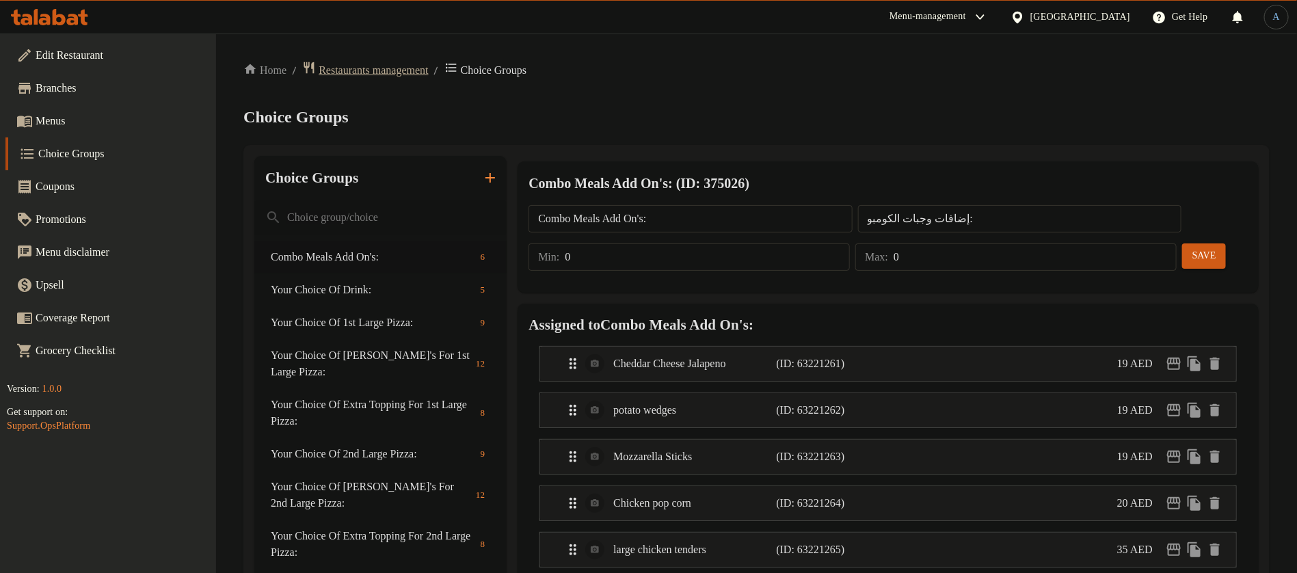
drag, startPoint x: 729, startPoint y: 98, endPoint x: 417, endPoint y: 68, distance: 313.3
click at [417, 68] on span "Restaurants management" at bounding box center [373, 70] width 109 height 16
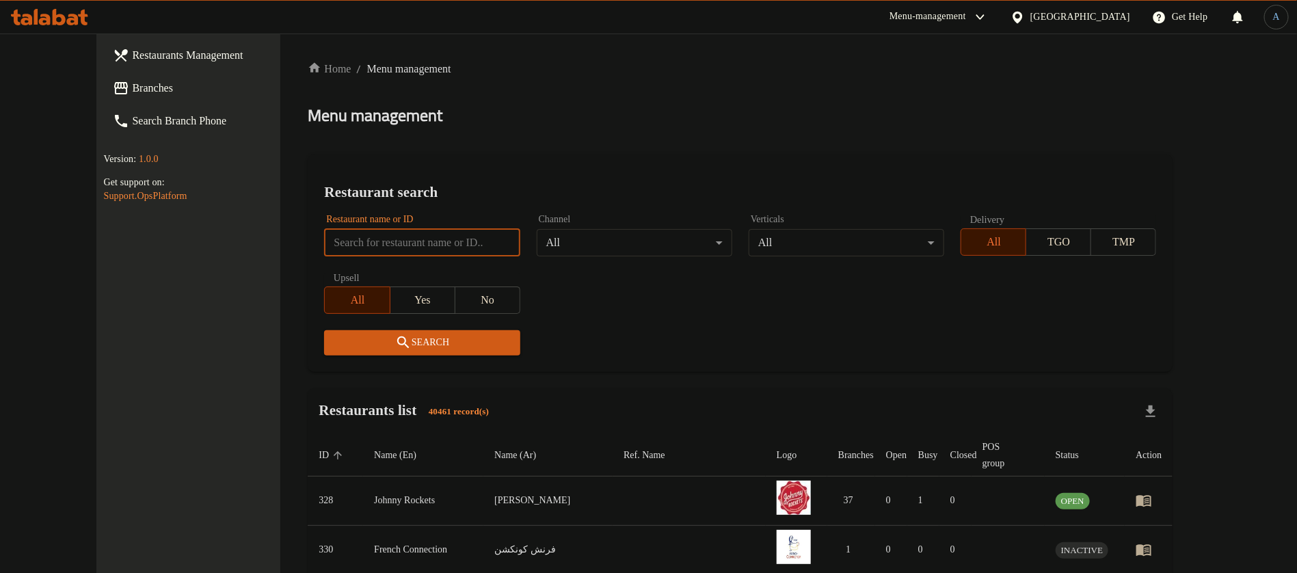
click at [401, 245] on input "search" at bounding box center [422, 242] width 196 height 27
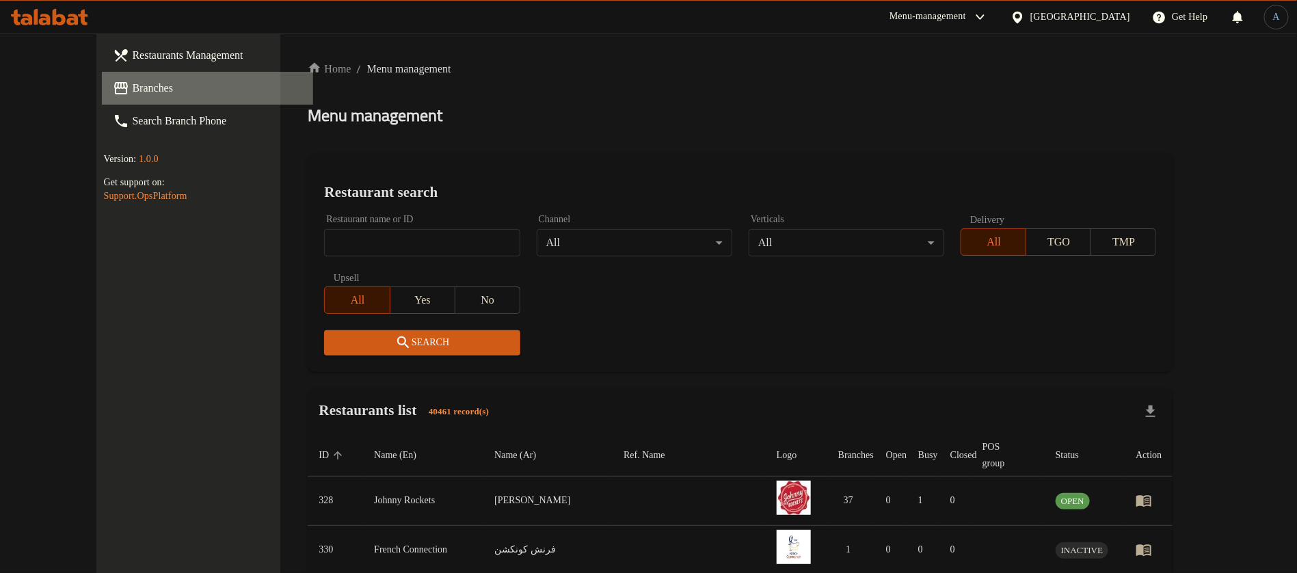
click at [132, 85] on span "Branches" at bounding box center [217, 88] width 170 height 16
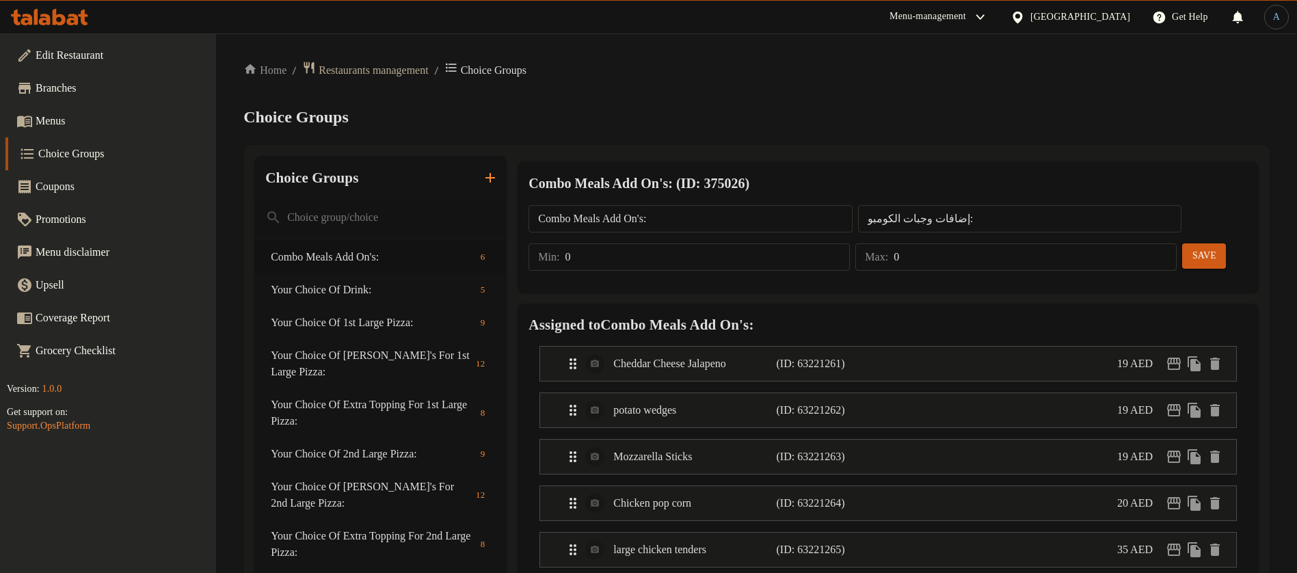
click at [1065, 19] on div "[GEOGRAPHIC_DATA]" at bounding box center [1081, 17] width 100 height 15
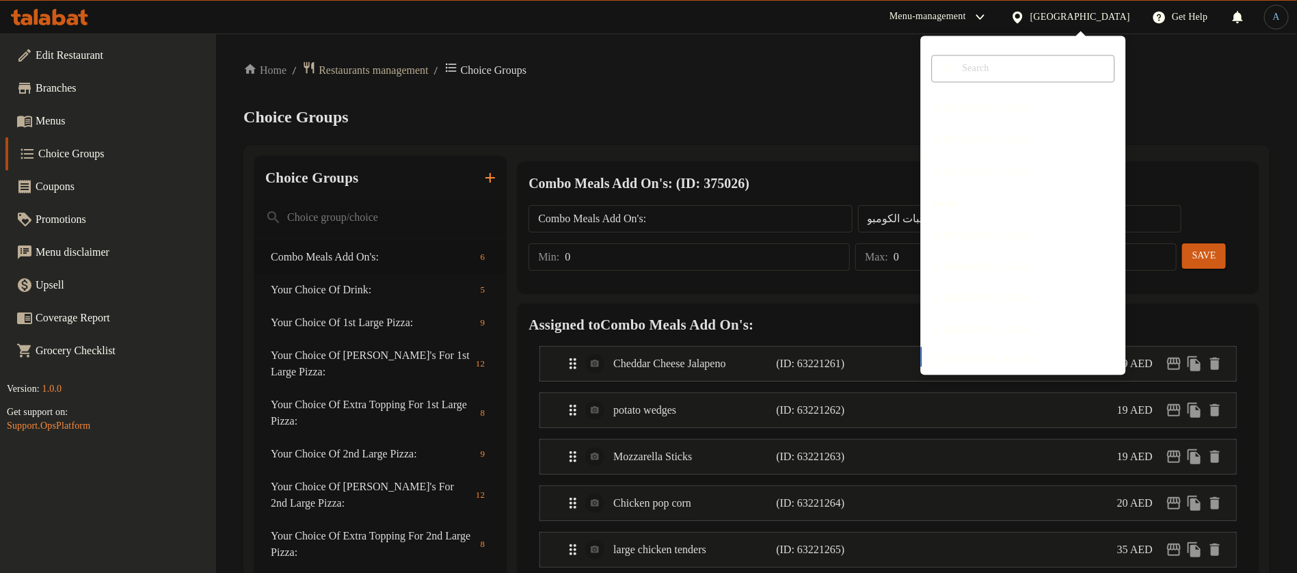
click at [1065, 21] on div "[GEOGRAPHIC_DATA]" at bounding box center [1081, 17] width 100 height 15
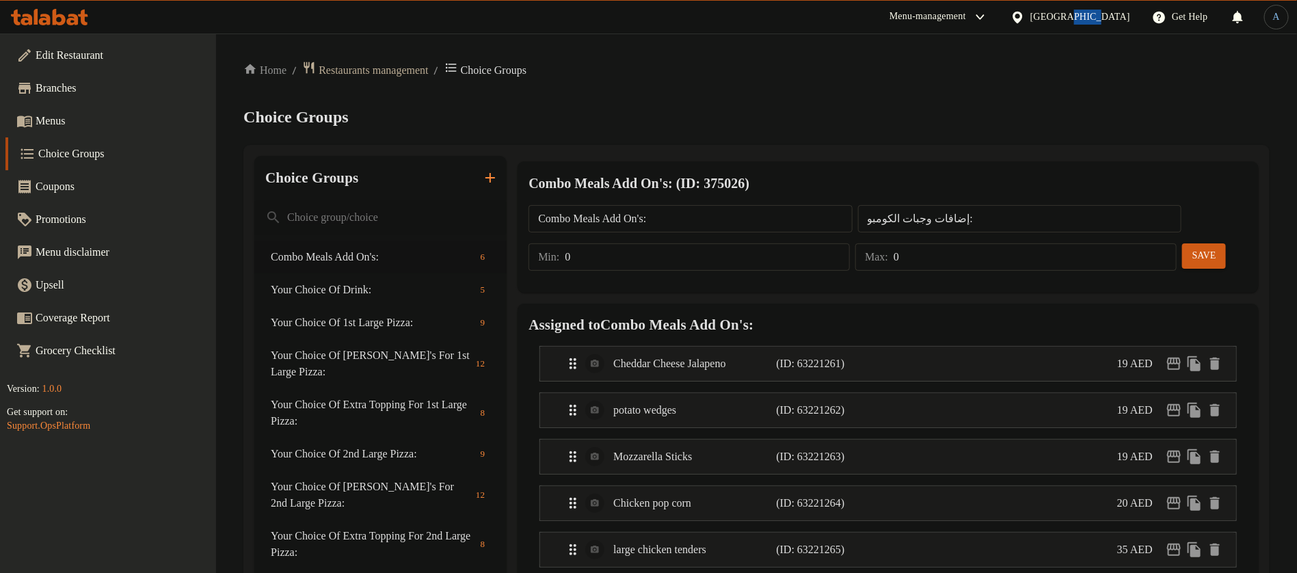
click at [1065, 21] on div "[GEOGRAPHIC_DATA]" at bounding box center [1081, 17] width 100 height 15
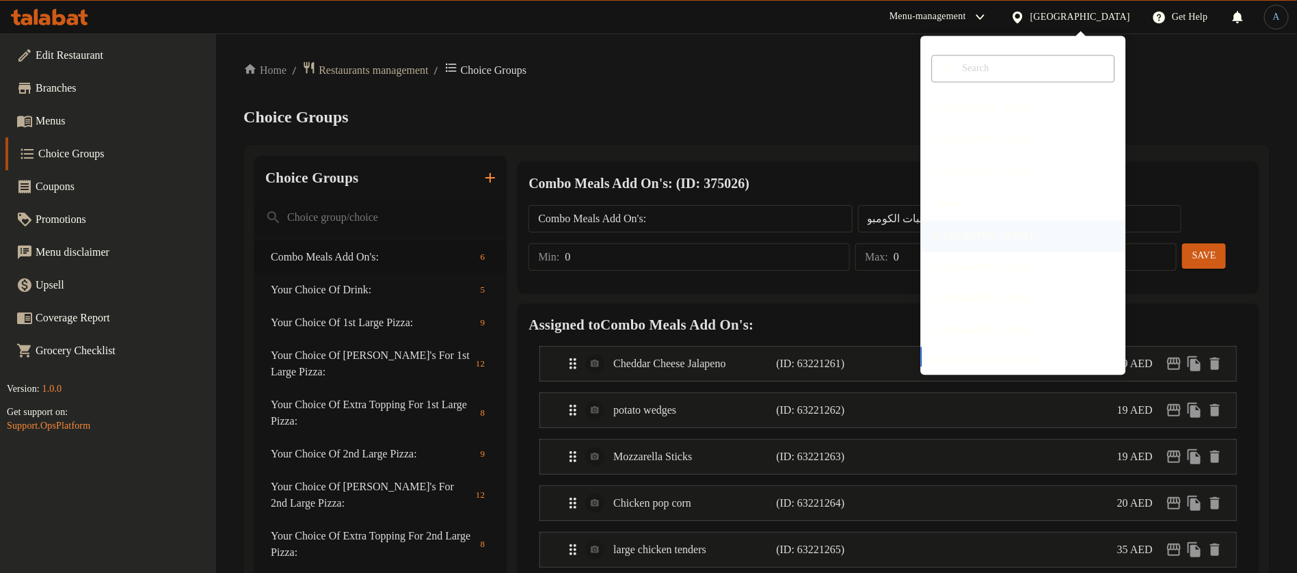
click at [940, 226] on div "Kuwait" at bounding box center [984, 235] width 122 height 31
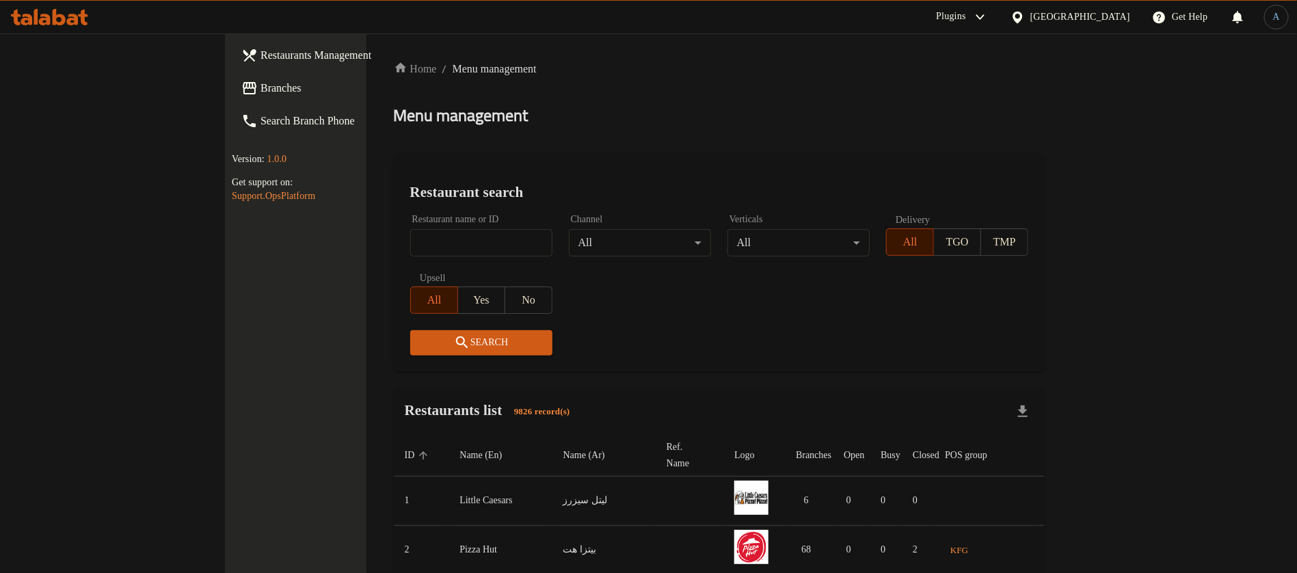
click at [675, 129] on div "Home / Menu management Menu management Restaurant search Restaurant name or ID …" at bounding box center [719, 503] width 651 height 885
click at [261, 86] on span "Branches" at bounding box center [346, 88] width 170 height 16
